Goal: Information Seeking & Learning: Learn about a topic

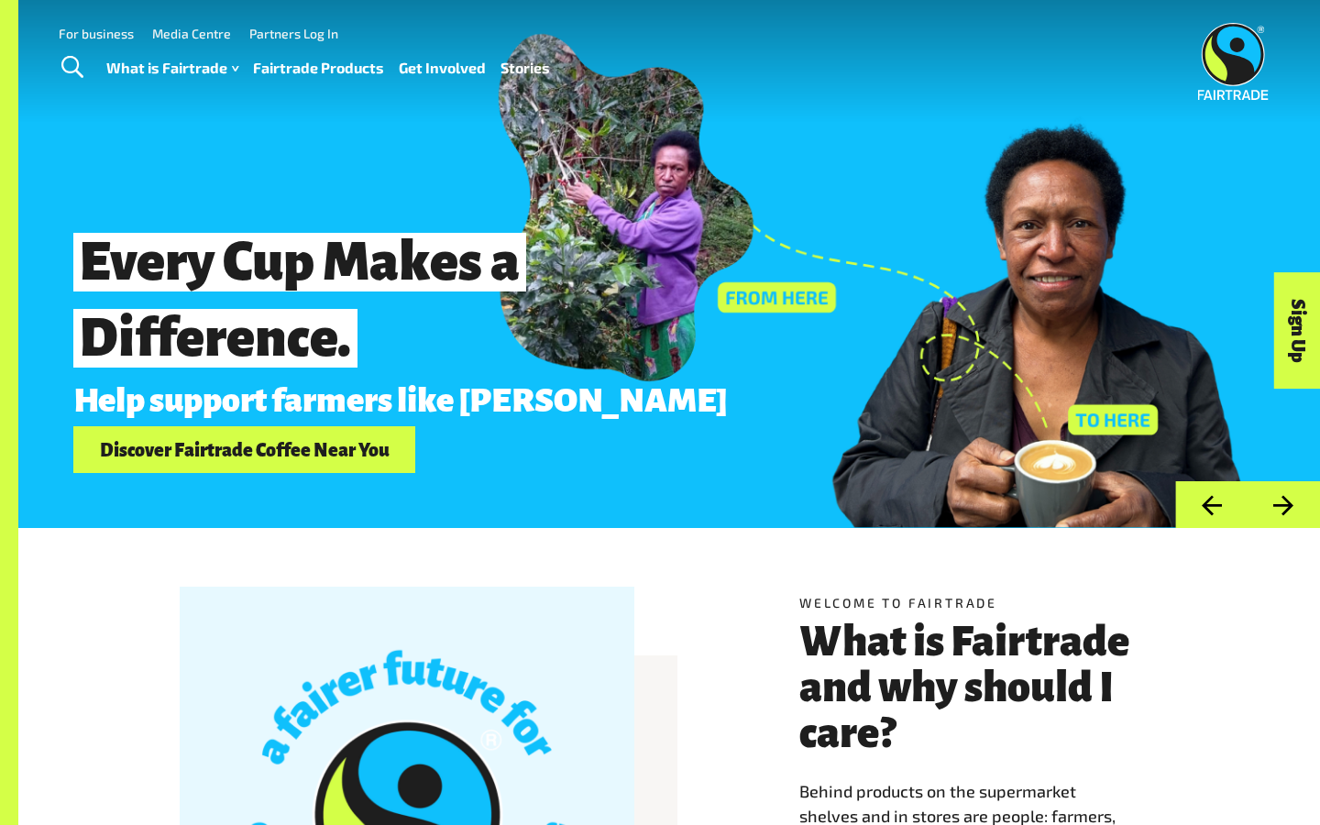
click at [1290, 507] on button "Next" at bounding box center [1284, 504] width 72 height 47
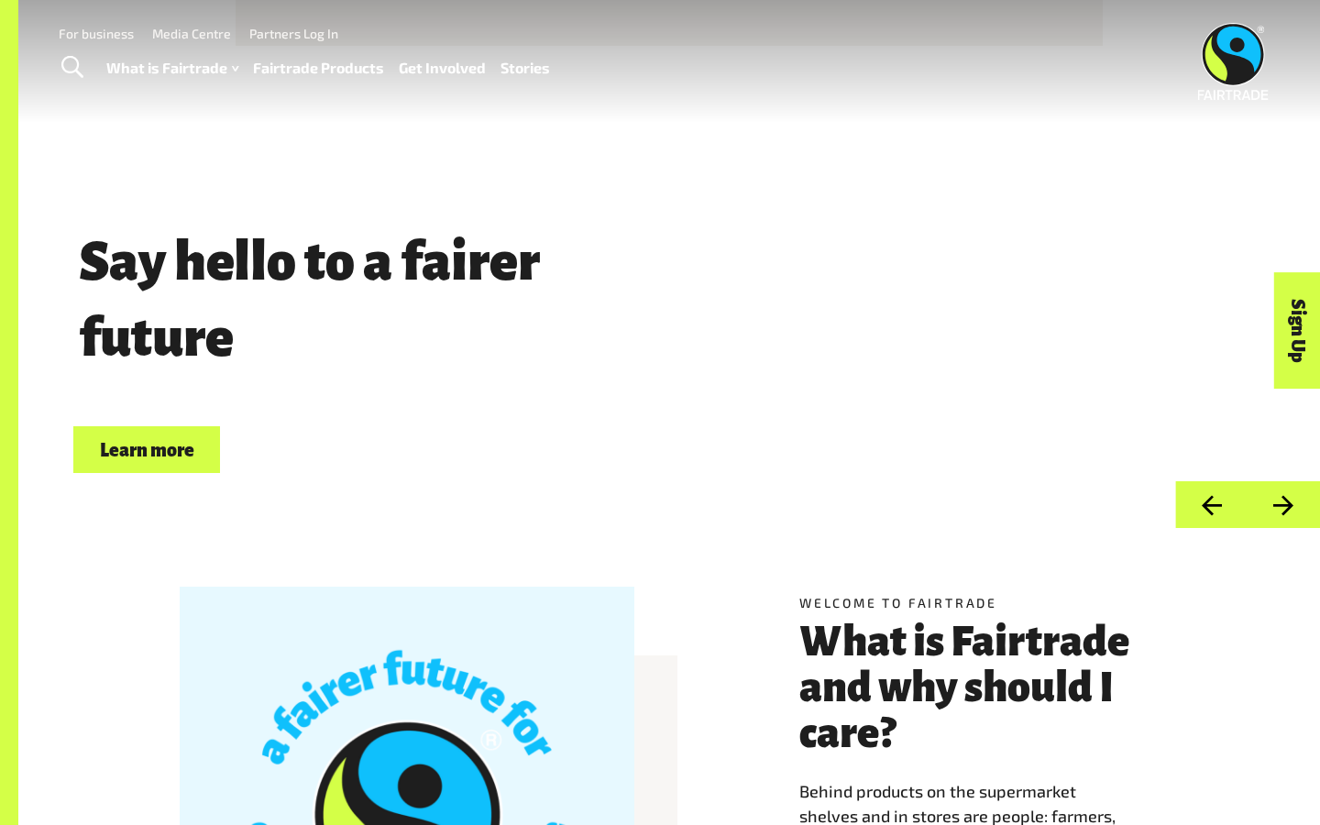
click at [1290, 507] on button "Next" at bounding box center [1284, 504] width 72 height 47
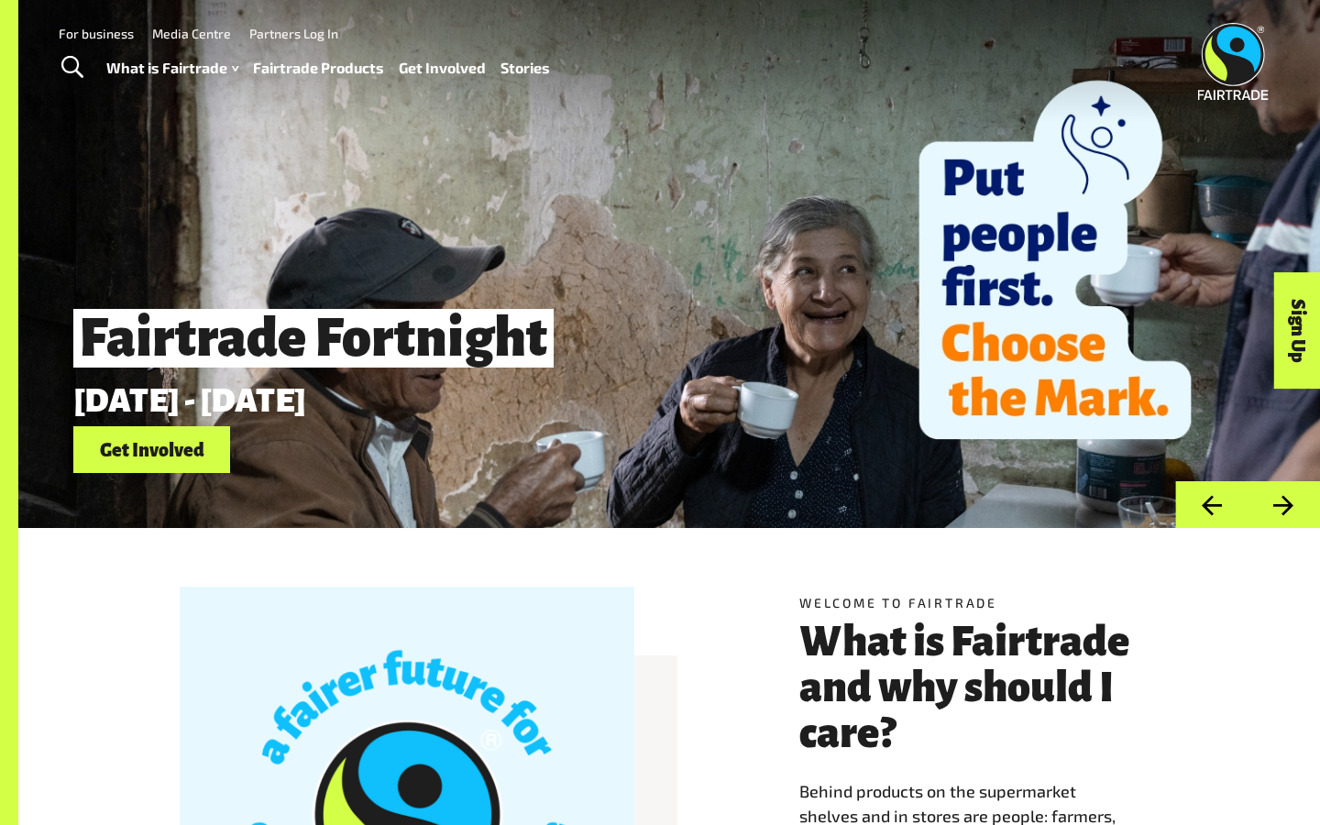
click at [1290, 507] on button "Next" at bounding box center [1284, 504] width 72 height 47
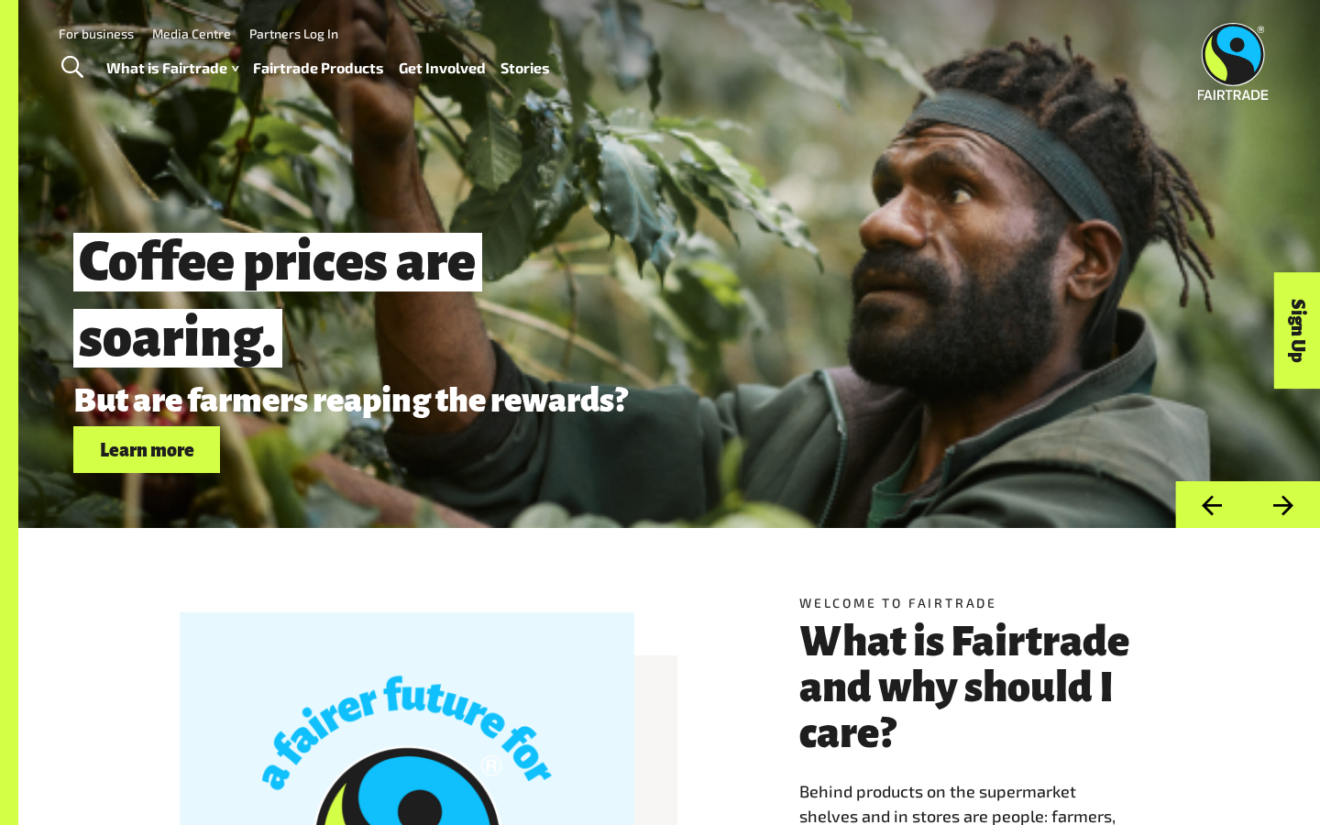
drag, startPoint x: 518, startPoint y: 419, endPoint x: 678, endPoint y: 0, distance: 448.4
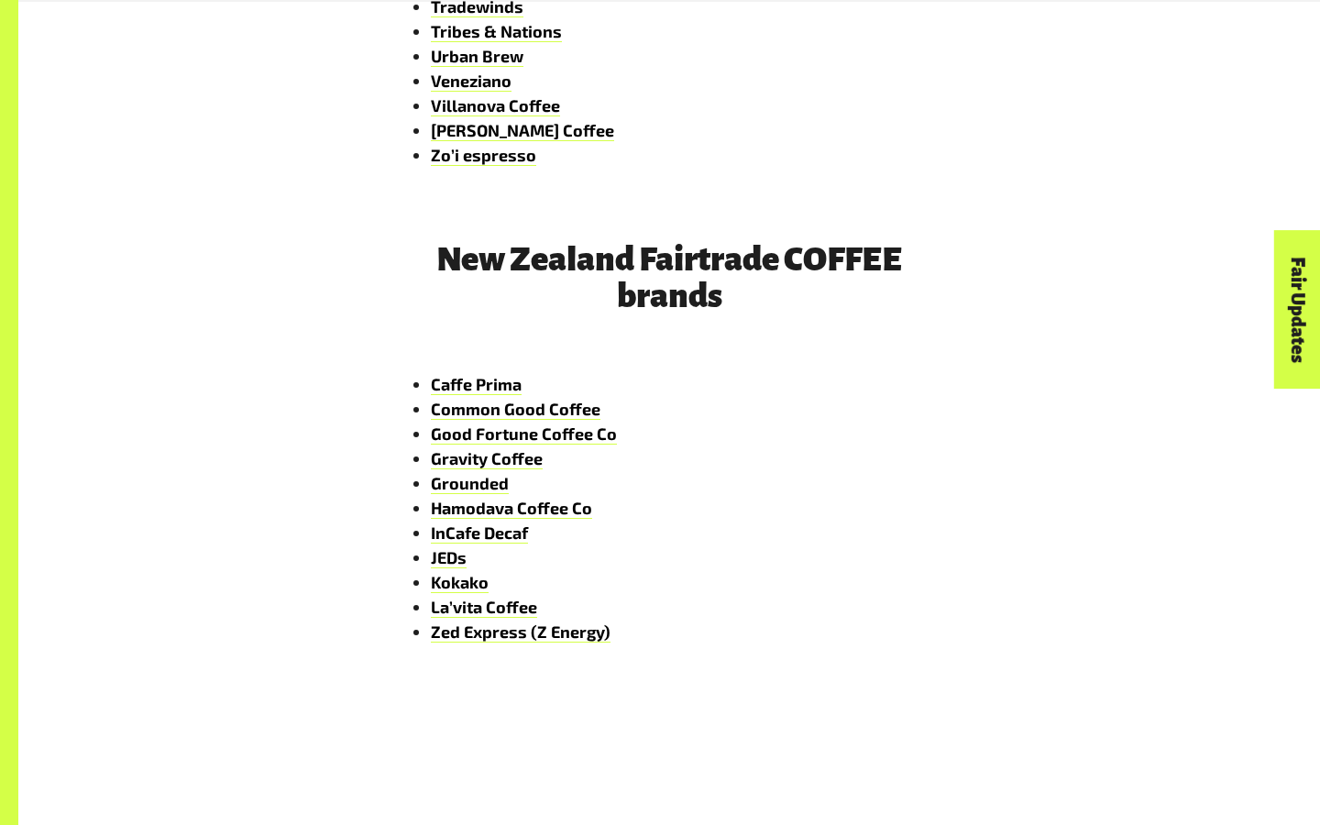
scroll to position [2686, 0]
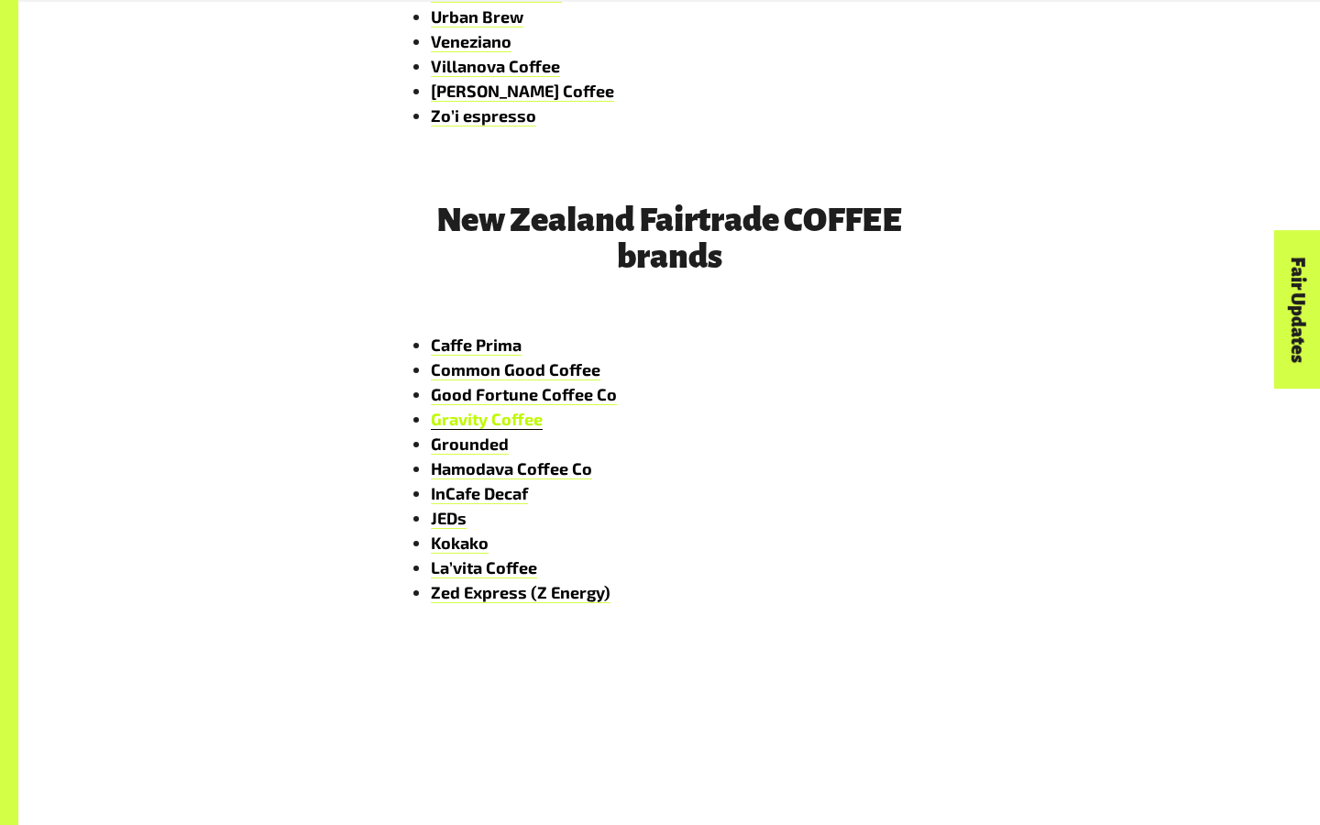
click at [467, 422] on link "Gravity Coffee" at bounding box center [487, 419] width 112 height 21
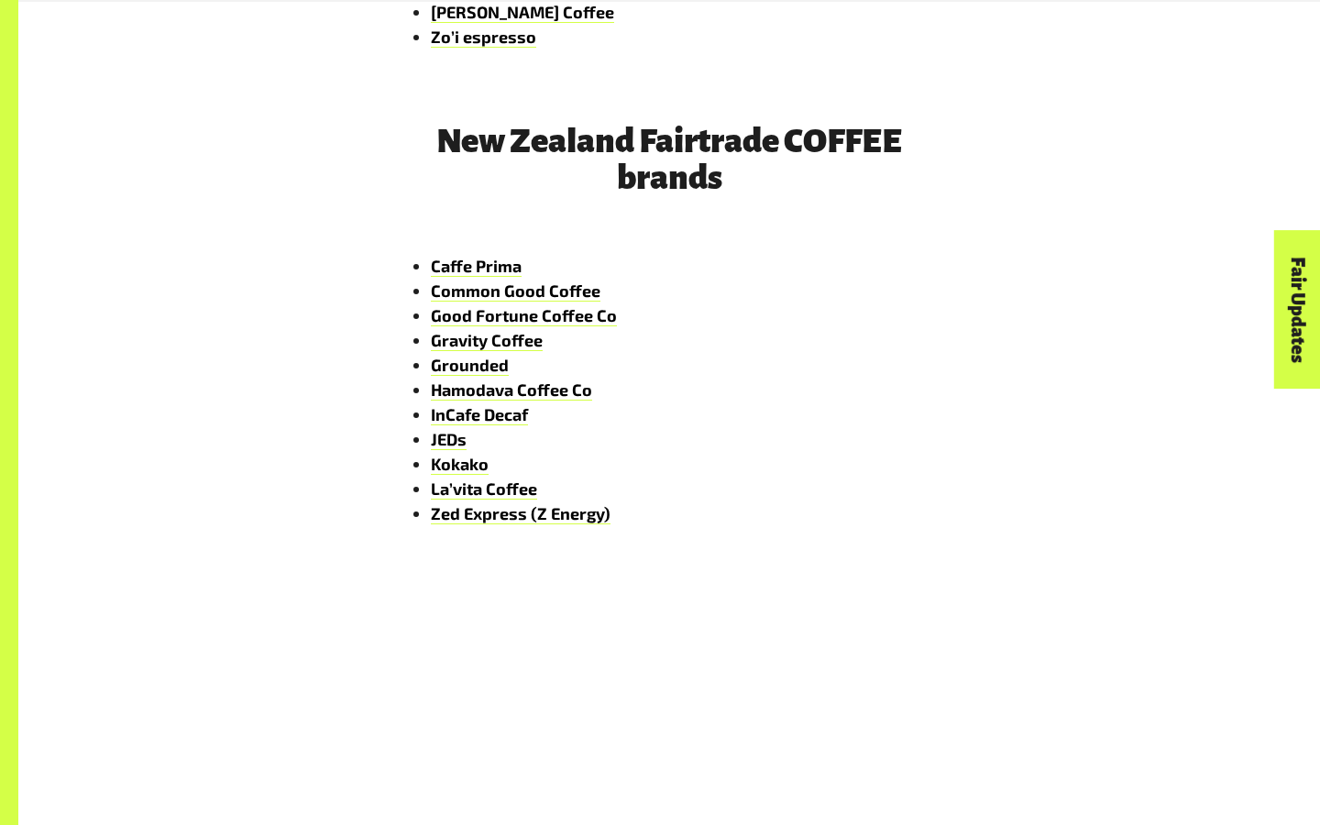
scroll to position [2766, 0]
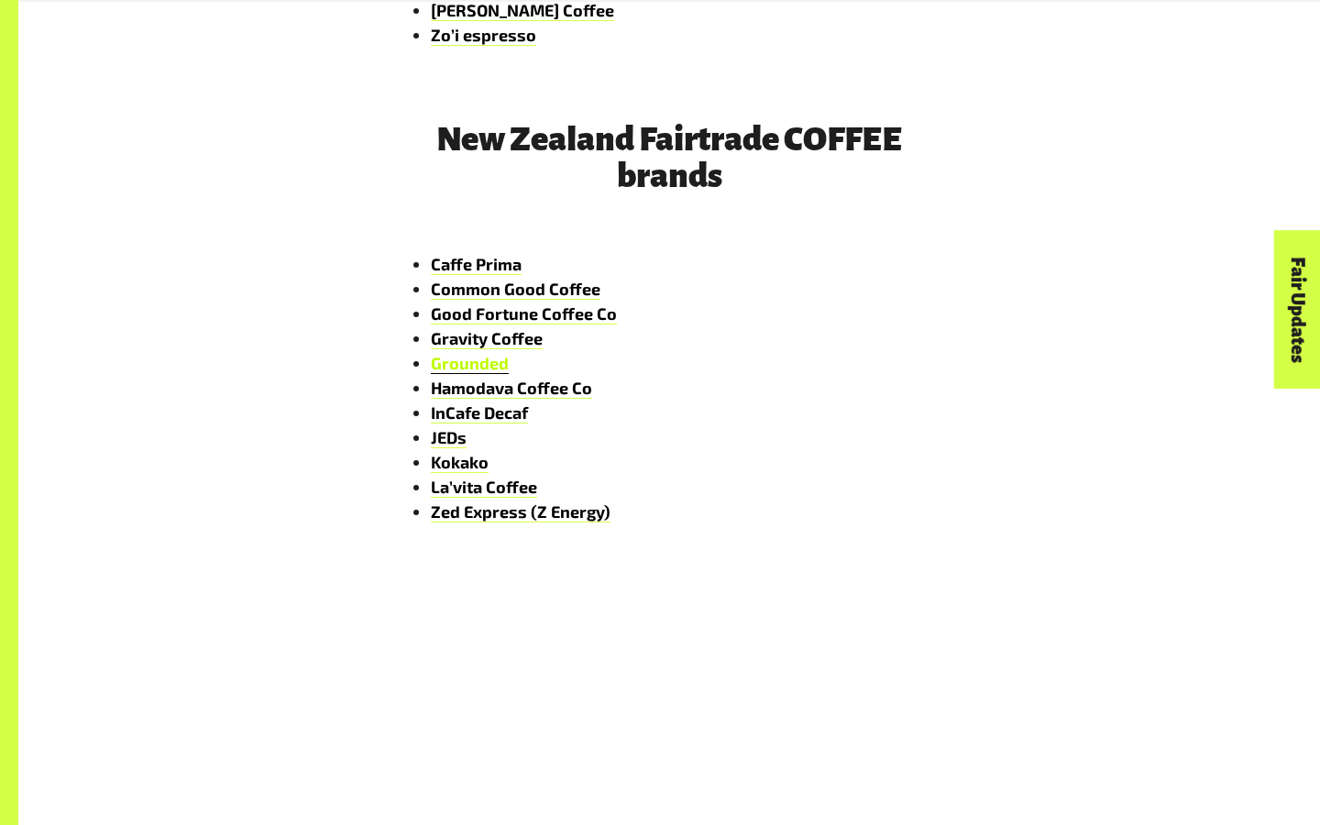
click at [469, 363] on link "Grounded" at bounding box center [470, 363] width 78 height 21
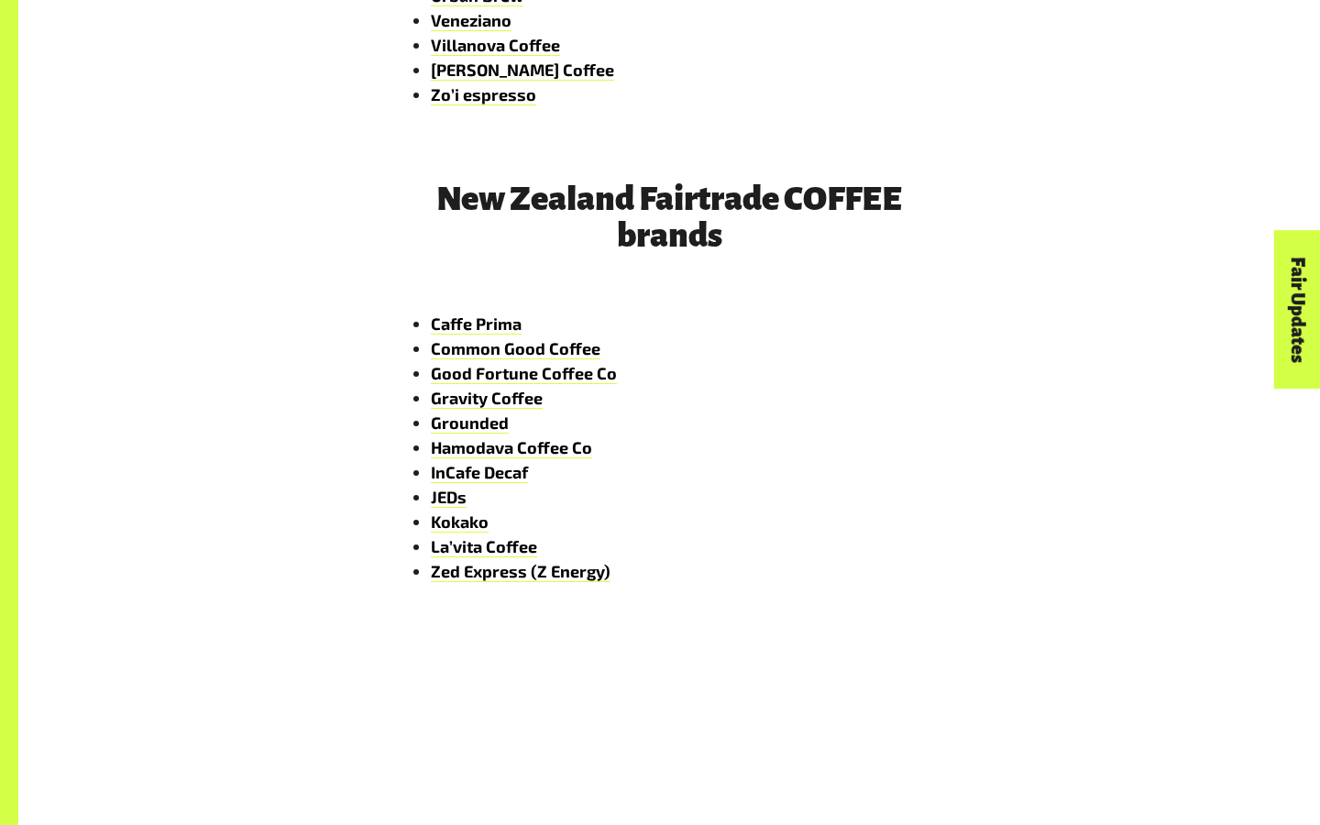
scroll to position [2709, 0]
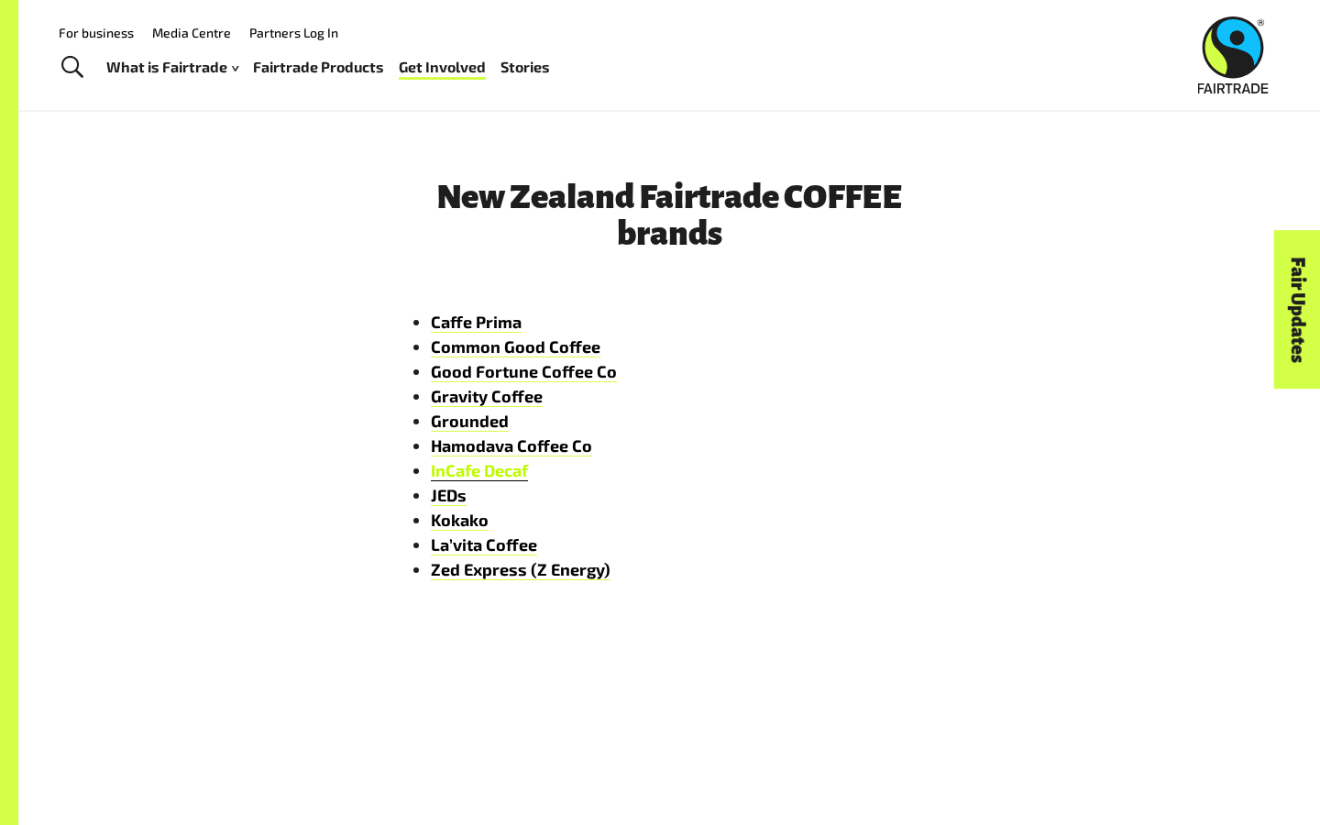
click at [484, 463] on link "InCafe Decaf" at bounding box center [479, 470] width 97 height 21
click at [444, 546] on link "La’vita Coffee" at bounding box center [484, 545] width 106 height 21
click at [531, 349] on link "Common Good Coffee" at bounding box center [516, 347] width 170 height 21
